Goal: Task Accomplishment & Management: Manage account settings

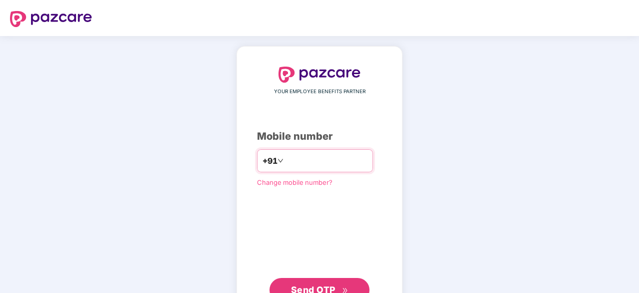
type input "**********"
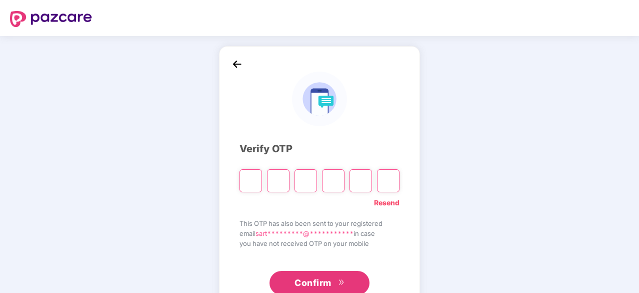
paste input "*"
type input "*"
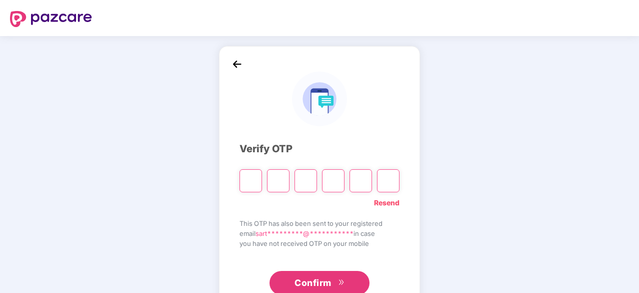
type input "*"
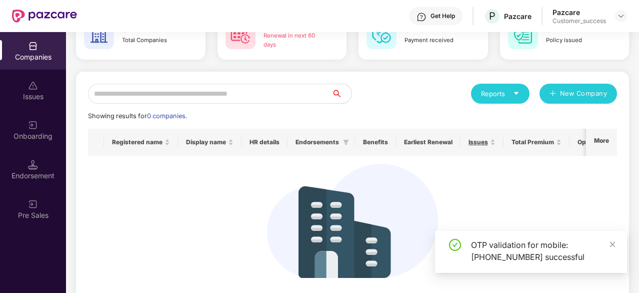
scroll to position [97, 0]
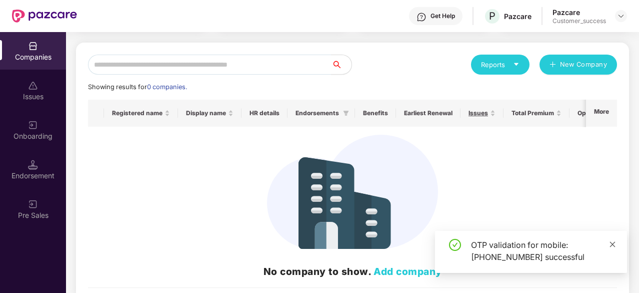
click at [612, 246] on icon "close" at bounding box center [612, 244] width 7 height 7
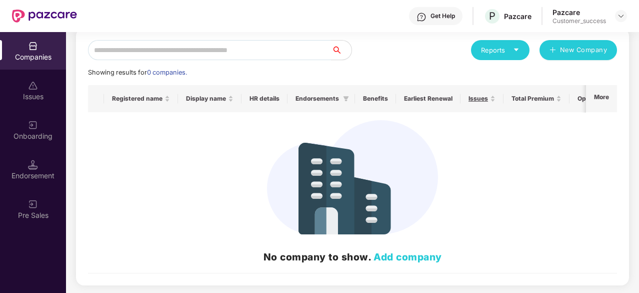
scroll to position [0, 0]
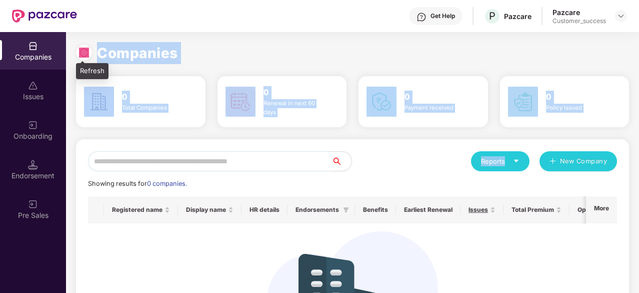
drag, startPoint x: 632, startPoint y: 135, endPoint x: 84, endPoint y: 47, distance: 555.2
click at [84, 47] on div "Companies 0 Total Companies 0 Renewal in next 60 days 0 Payment received 0 Poli…" at bounding box center [352, 162] width 573 height 261
click at [230, 51] on div "Companies" at bounding box center [352, 53] width 553 height 22
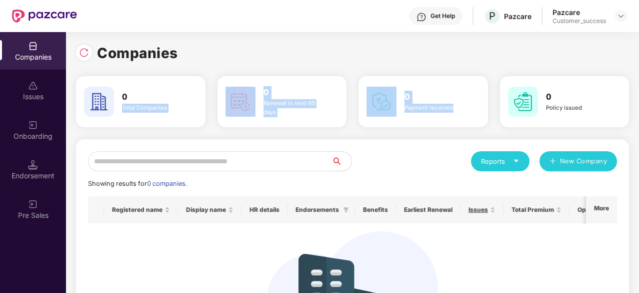
drag, startPoint x: 211, startPoint y: 65, endPoint x: 503, endPoint y: 123, distance: 297.2
click at [503, 123] on div "Companies 0 Total Companies 0 Renewal in next 60 days 0 Payment received 0 Poli…" at bounding box center [352, 223] width 553 height 362
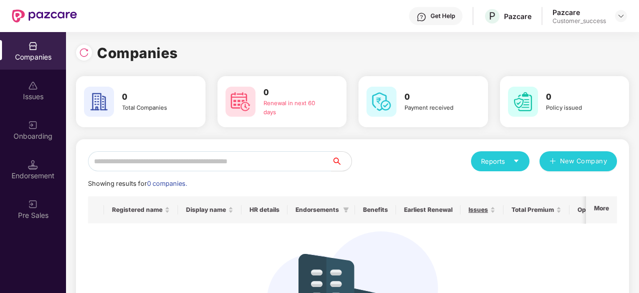
click at [614, 129] on div "Companies 0 Total Companies 0 Renewal in next 60 days 0 Payment received 0 Poli…" at bounding box center [352, 223] width 553 height 362
click at [637, 128] on div "Companies 0 Total Companies 0 Renewal in next 60 days 0 Payment received 0 Poli…" at bounding box center [352, 162] width 573 height 261
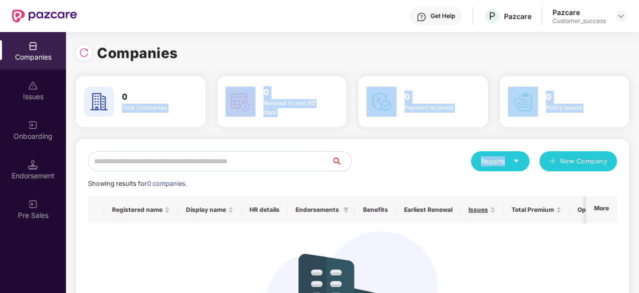
drag, startPoint x: 208, startPoint y: 72, endPoint x: 627, endPoint y: 127, distance: 422.6
click at [627, 127] on div "Companies 0 Total Companies 0 Renewal in next 60 days 0 Payment received 0 Poli…" at bounding box center [352, 223] width 553 height 362
click at [627, 127] on div "0 Policy issued" at bounding box center [565, 101] width 142 height 51
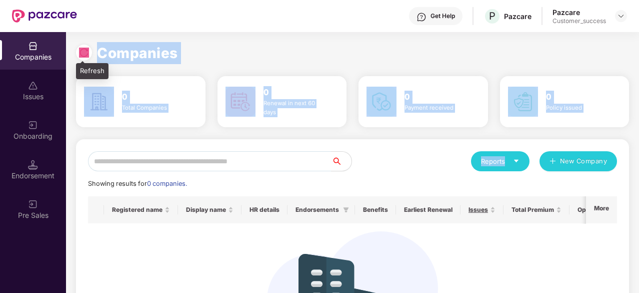
drag, startPoint x: 632, startPoint y: 133, endPoint x: 77, endPoint y: 55, distance: 560.6
click at [77, 55] on div "Companies 0 Total Companies 0 Renewal in next 60 days 0 Payment received 0 Poli…" at bounding box center [352, 162] width 573 height 261
click at [208, 66] on div "Companies 0 Total Companies 0 Renewal in next 60 days 0 Payment received 0 Poli…" at bounding box center [352, 223] width 553 height 362
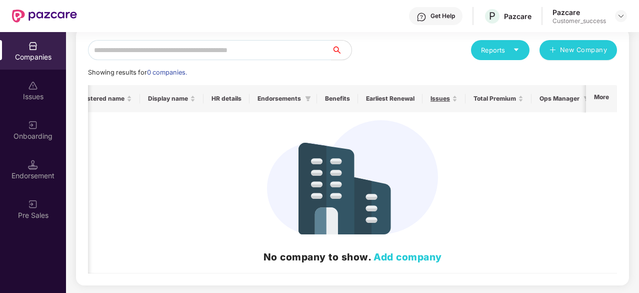
scroll to position [0, 34]
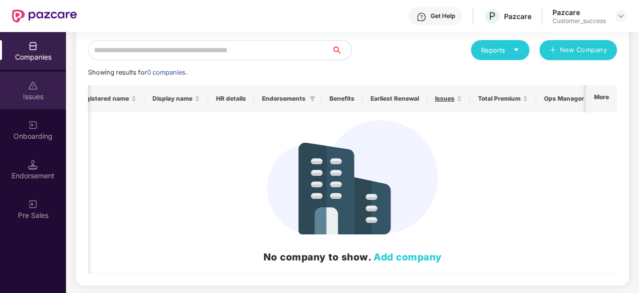
click at [24, 84] on div "Issues" at bounding box center [33, 91] width 66 height 38
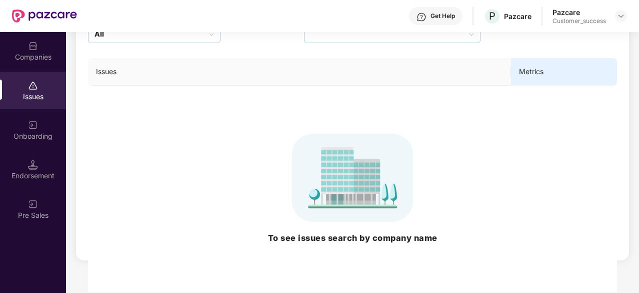
scroll to position [107, 0]
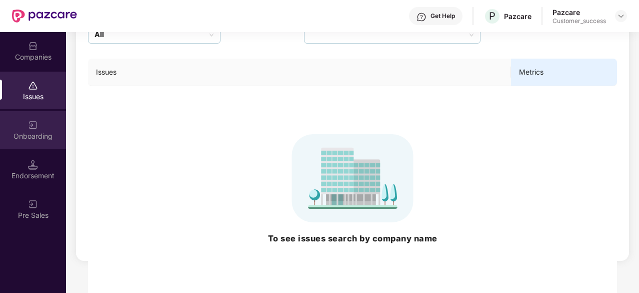
drag, startPoint x: 35, startPoint y: 110, endPoint x: 41, endPoint y: 122, distance: 13.2
click at [41, 122] on div "Onboarding" at bounding box center [33, 130] width 66 height 38
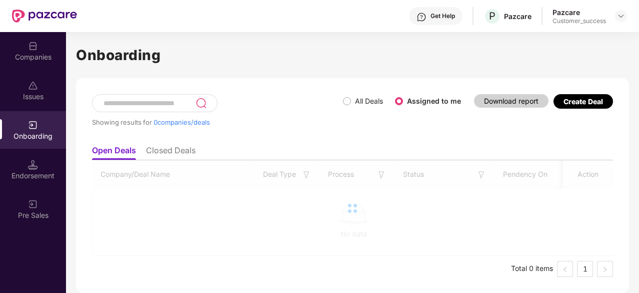
scroll to position [0, 0]
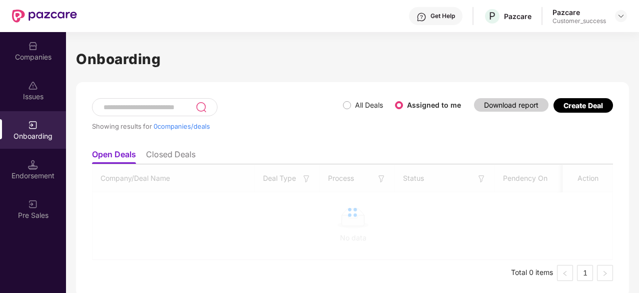
click at [37, 175] on div "Endorsement" at bounding box center [33, 176] width 66 height 10
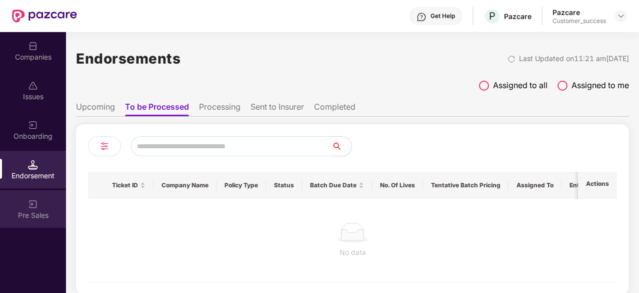
click at [42, 205] on div "Pre Sales" at bounding box center [33, 209] width 66 height 38
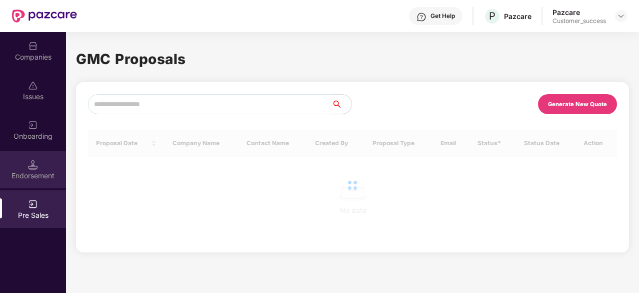
click at [40, 155] on div "Endorsement" at bounding box center [33, 170] width 66 height 38
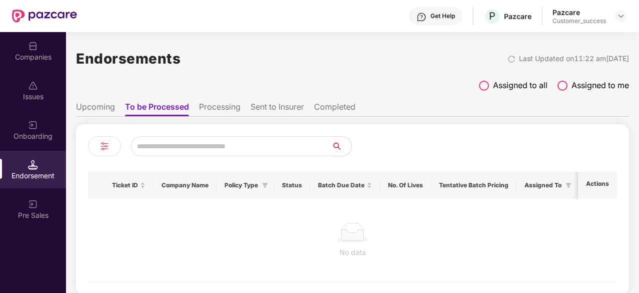
click at [476, 88] on div "Assigned to all Assigned to me" at bounding box center [352, 88] width 553 height 18
click at [479, 87] on span at bounding box center [484, 86] width 10 height 10
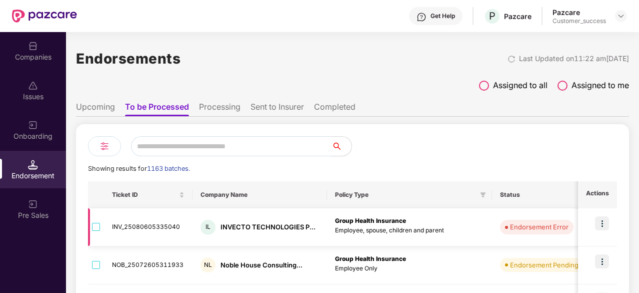
click at [266, 218] on td "IL INVECTO TECHNOLOGIES P..." at bounding box center [260, 227] width 135 height 38
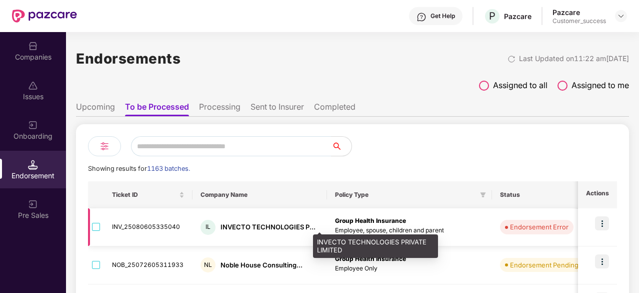
click at [276, 224] on div "INVECTO TECHNOLOGIES P..." at bounding box center [268, 227] width 95 height 10
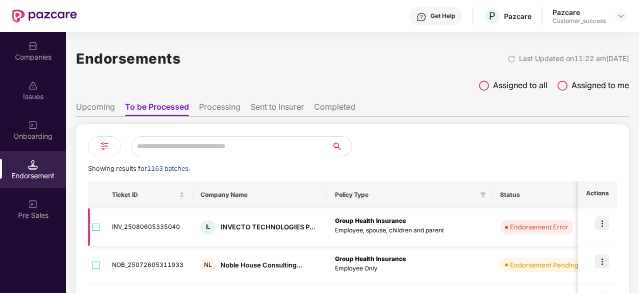
click at [604, 217] on img at bounding box center [602, 223] width 14 height 14
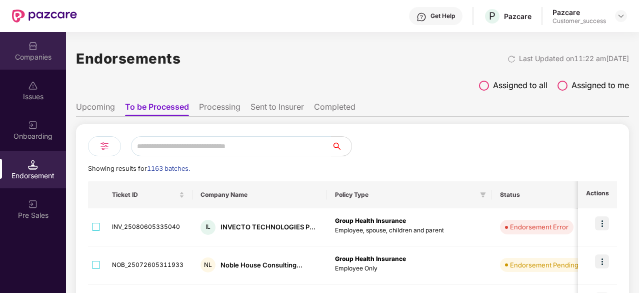
click at [37, 55] on div "Companies" at bounding box center [33, 57] width 66 height 10
